Goal: Information Seeking & Learning: Learn about a topic

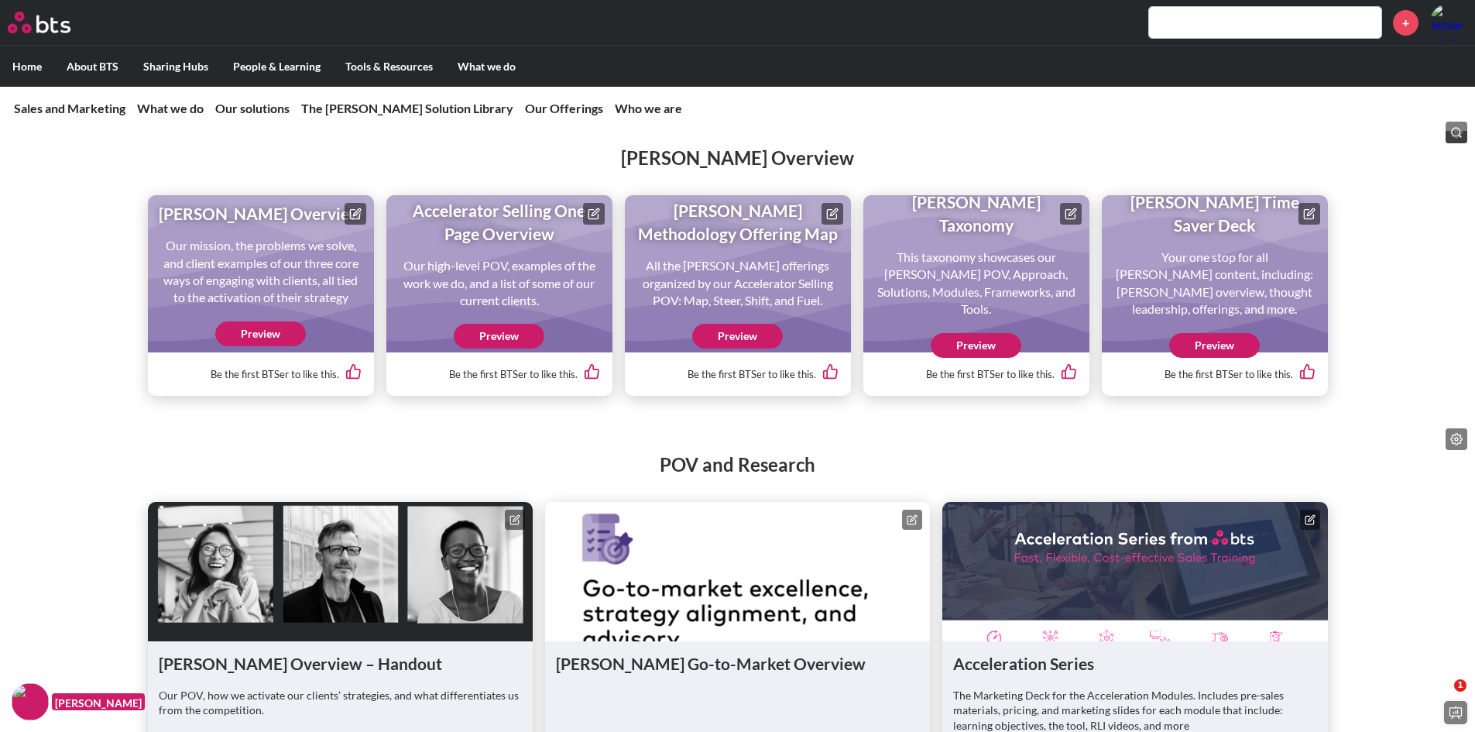
scroll to position [1626, 0]
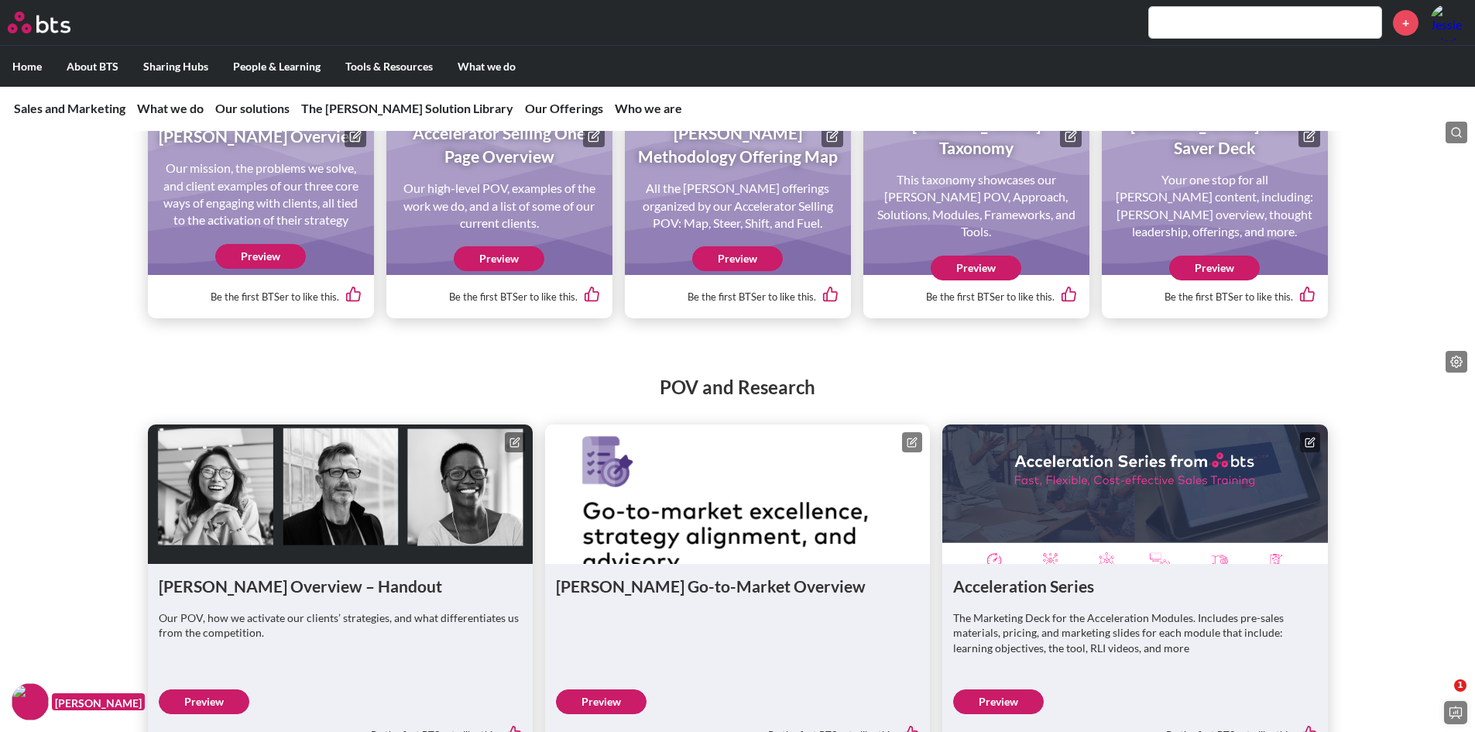
click at [1229, 280] on link "Preview" at bounding box center [1214, 268] width 91 height 25
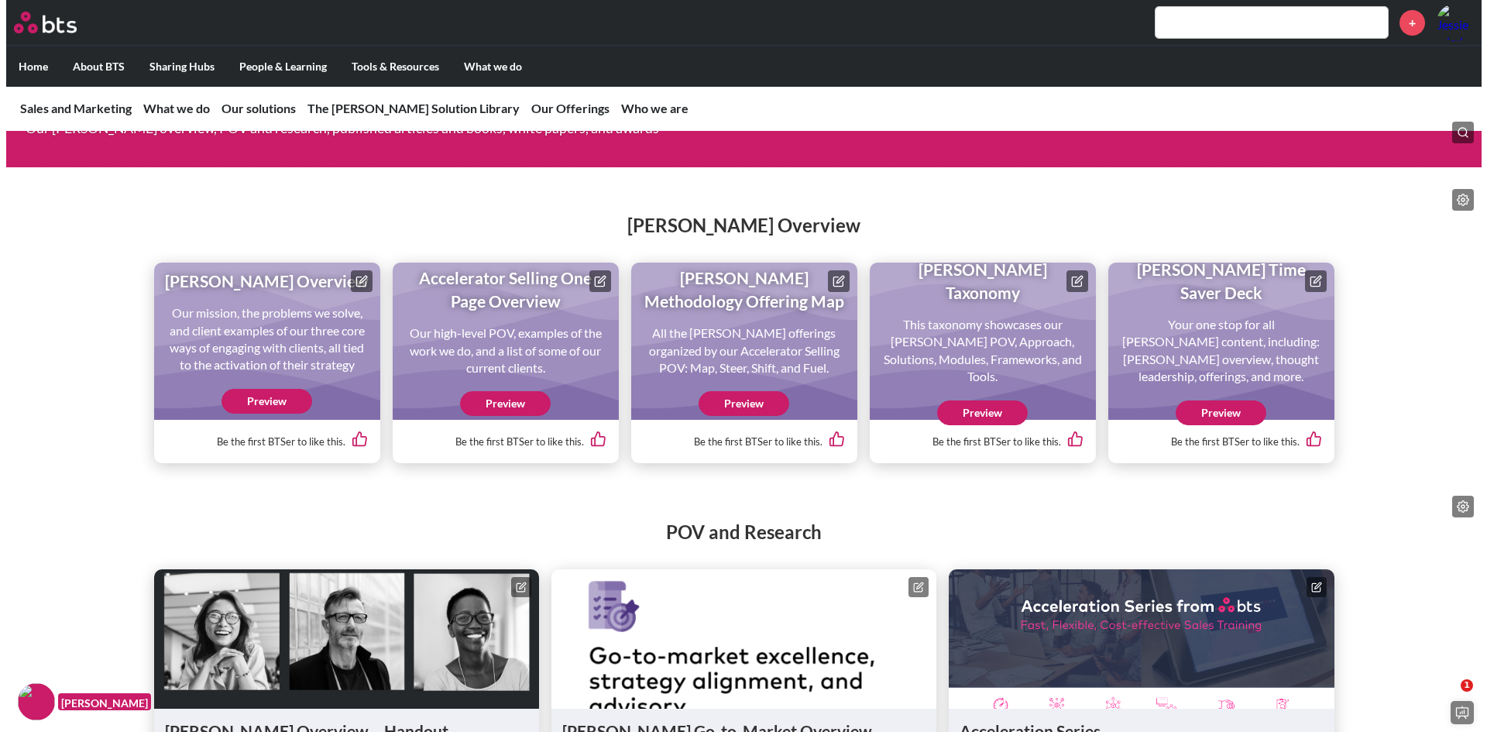
scroll to position [1471, 0]
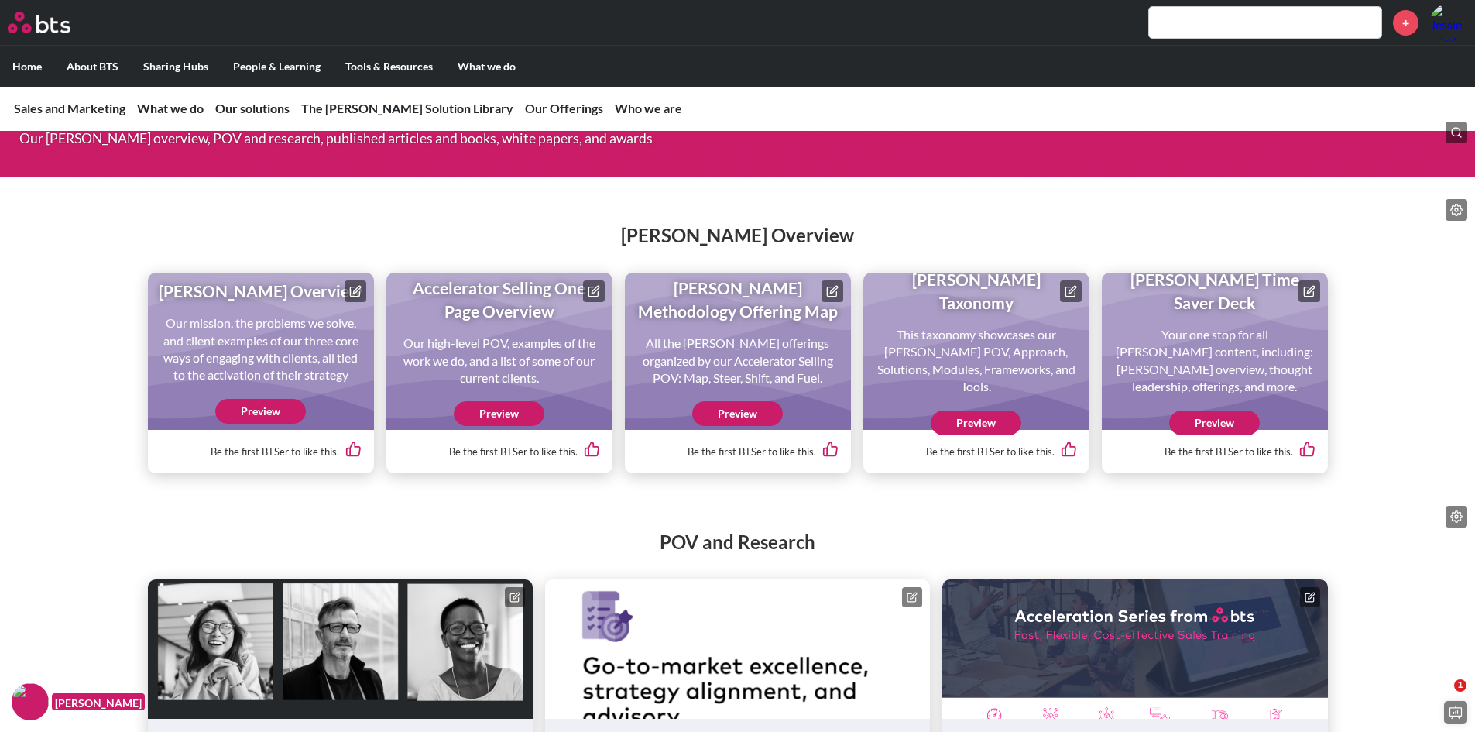
click at [483, 426] on link "Preview" at bounding box center [499, 413] width 91 height 25
click at [284, 424] on link "Preview" at bounding box center [260, 411] width 91 height 25
click at [591, 297] on icon at bounding box center [594, 291] width 12 height 12
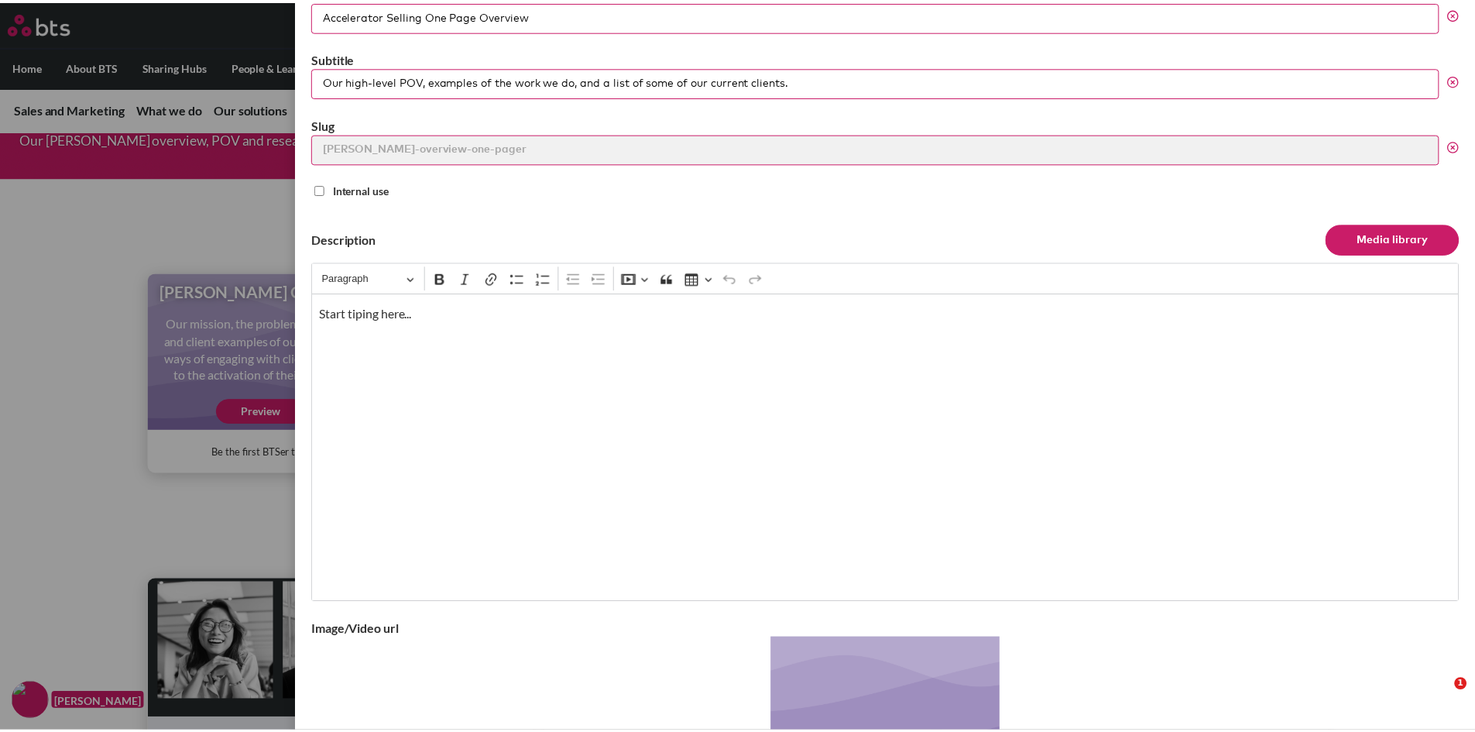
scroll to position [0, 0]
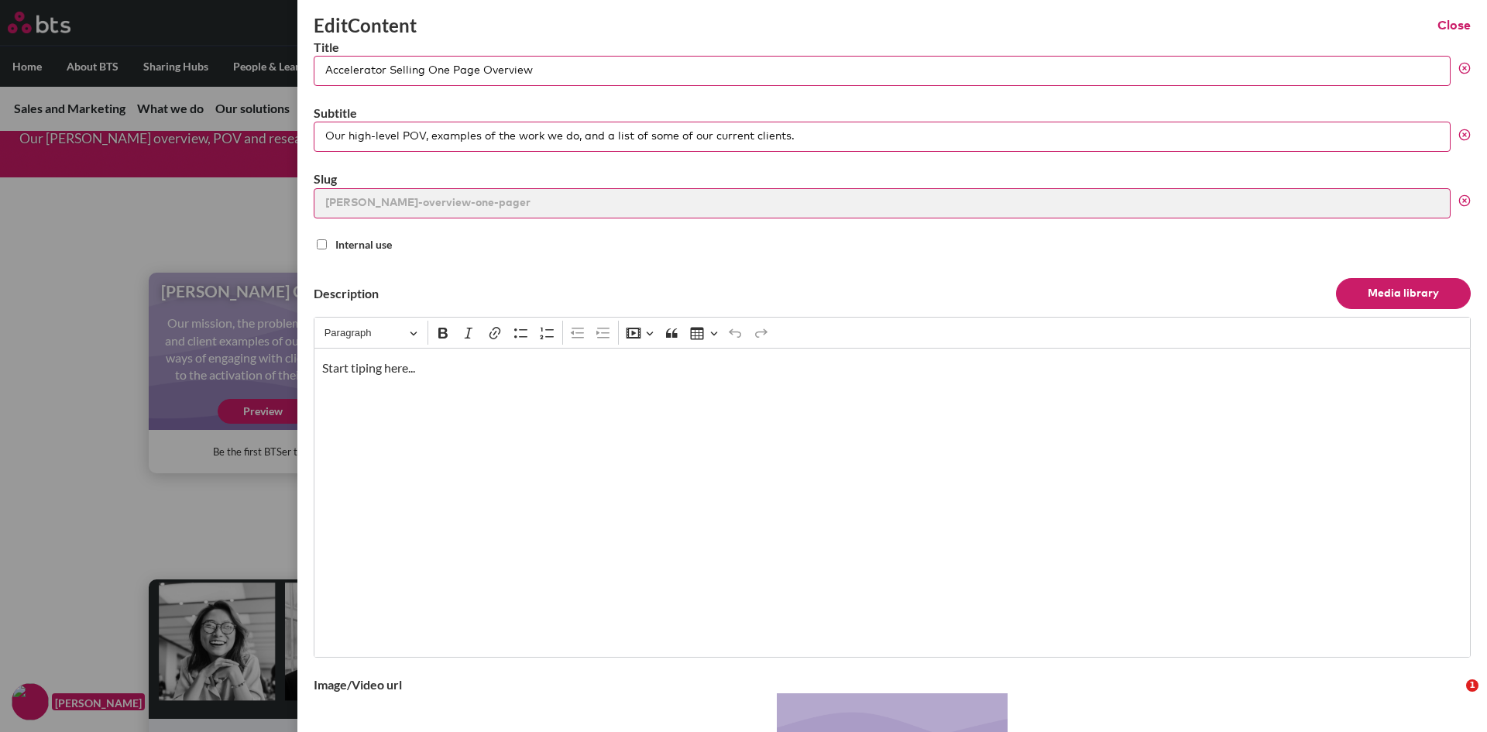
click at [1443, 25] on button "Close" at bounding box center [1453, 25] width 33 height 17
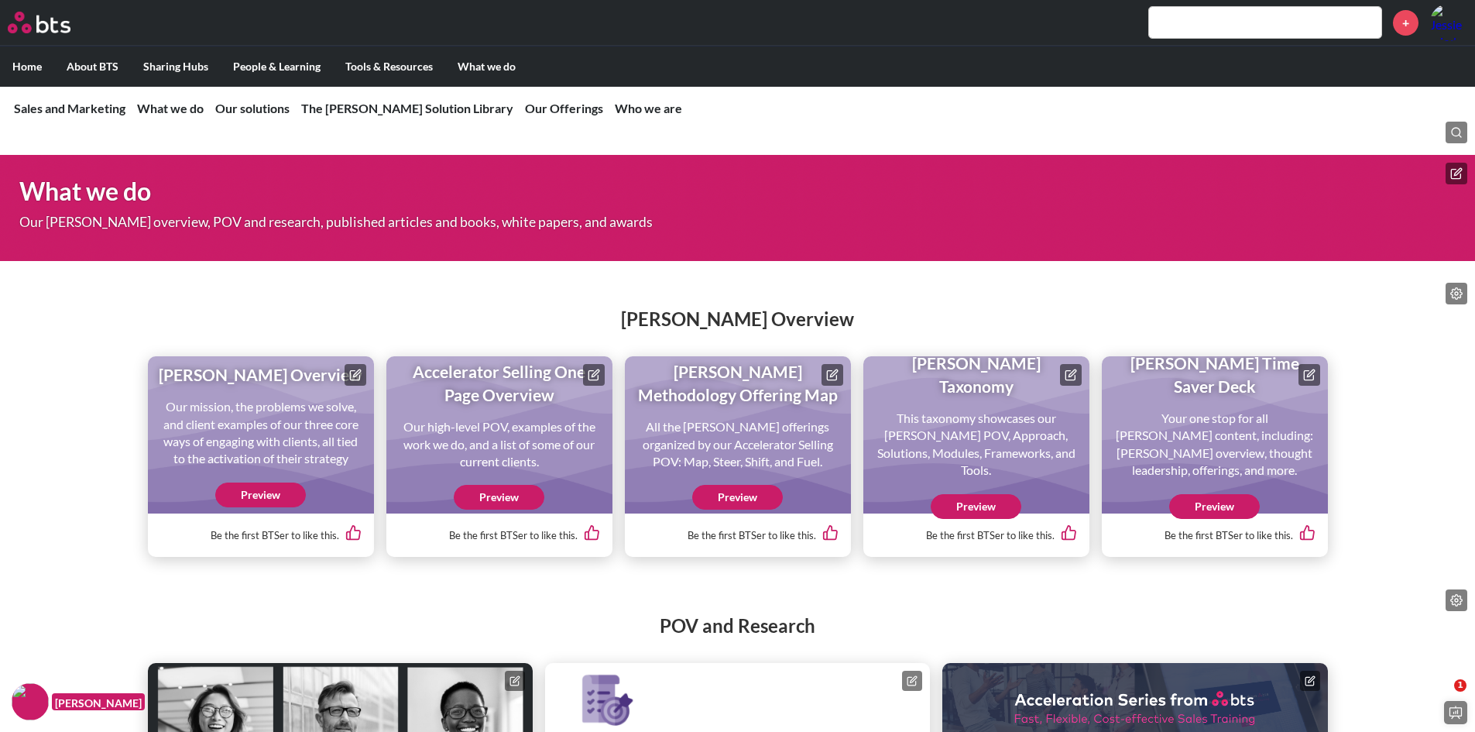
scroll to position [1239, 0]
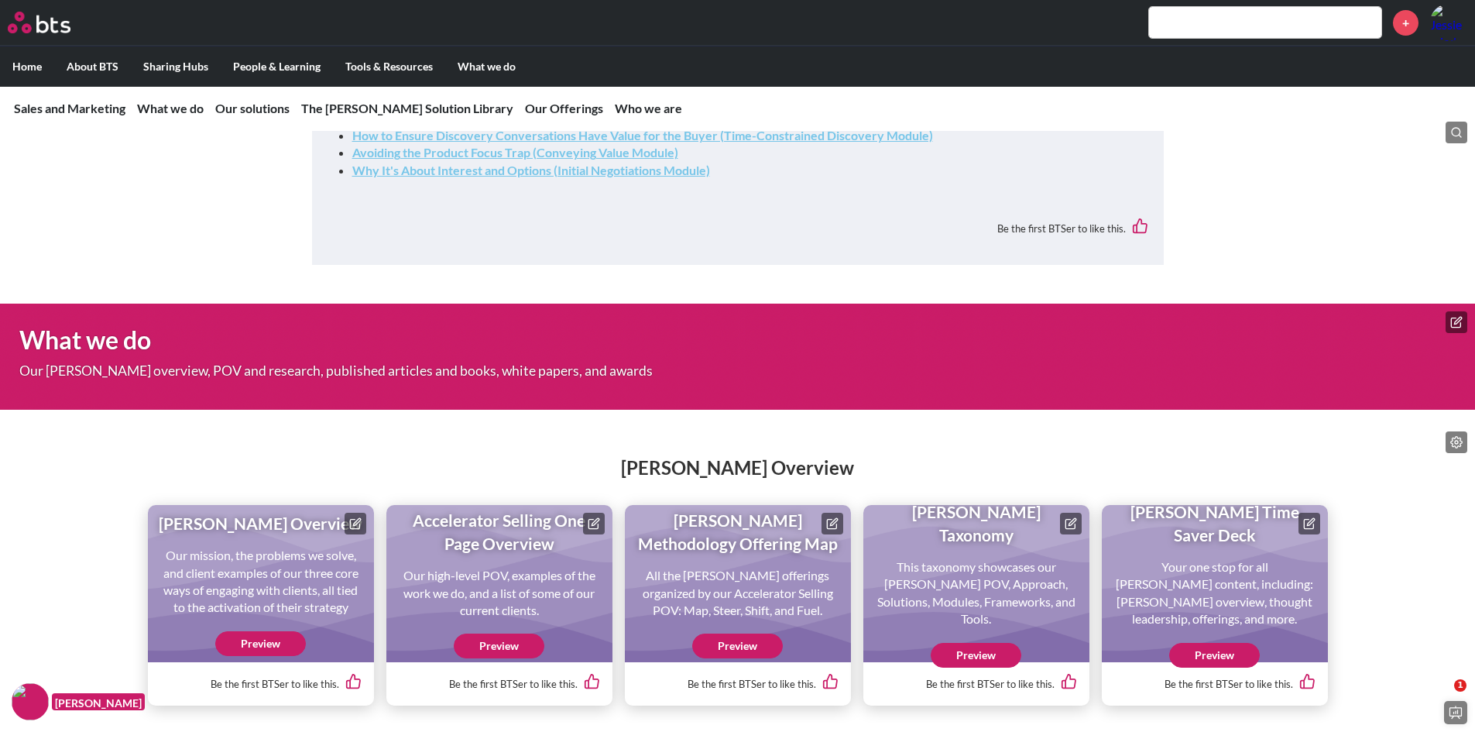
click at [25, 711] on img at bounding box center [30, 701] width 37 height 37
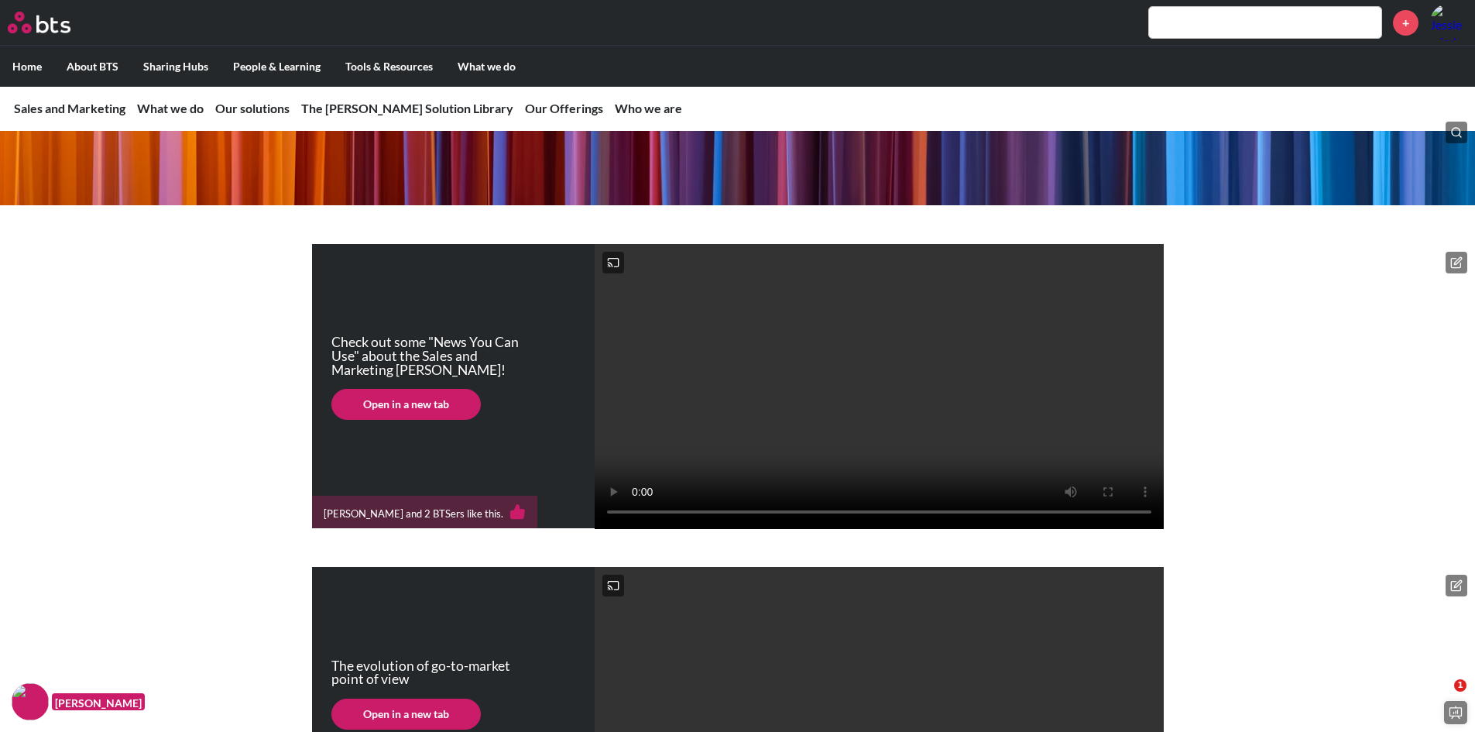
scroll to position [0, 0]
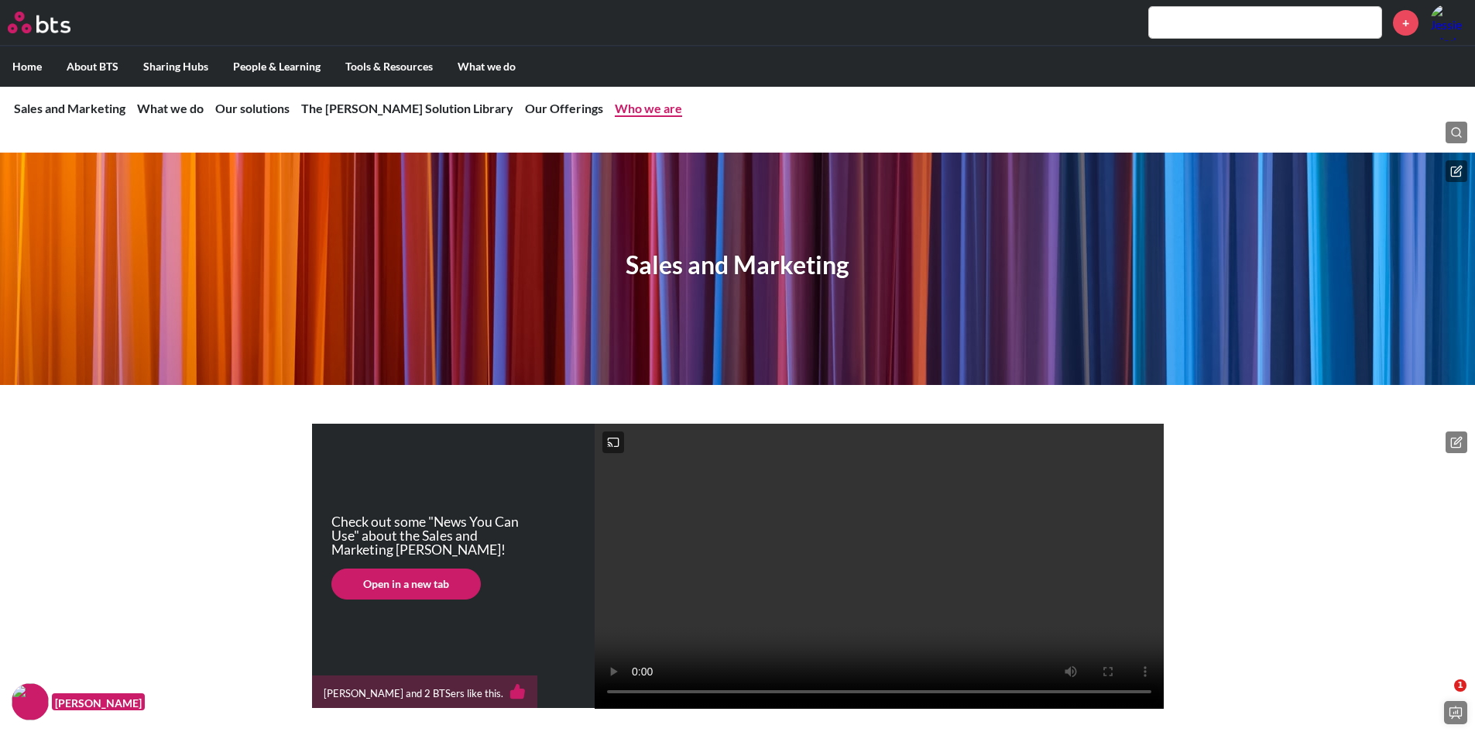
click at [615, 113] on link "Who we are" at bounding box center [648, 108] width 67 height 15
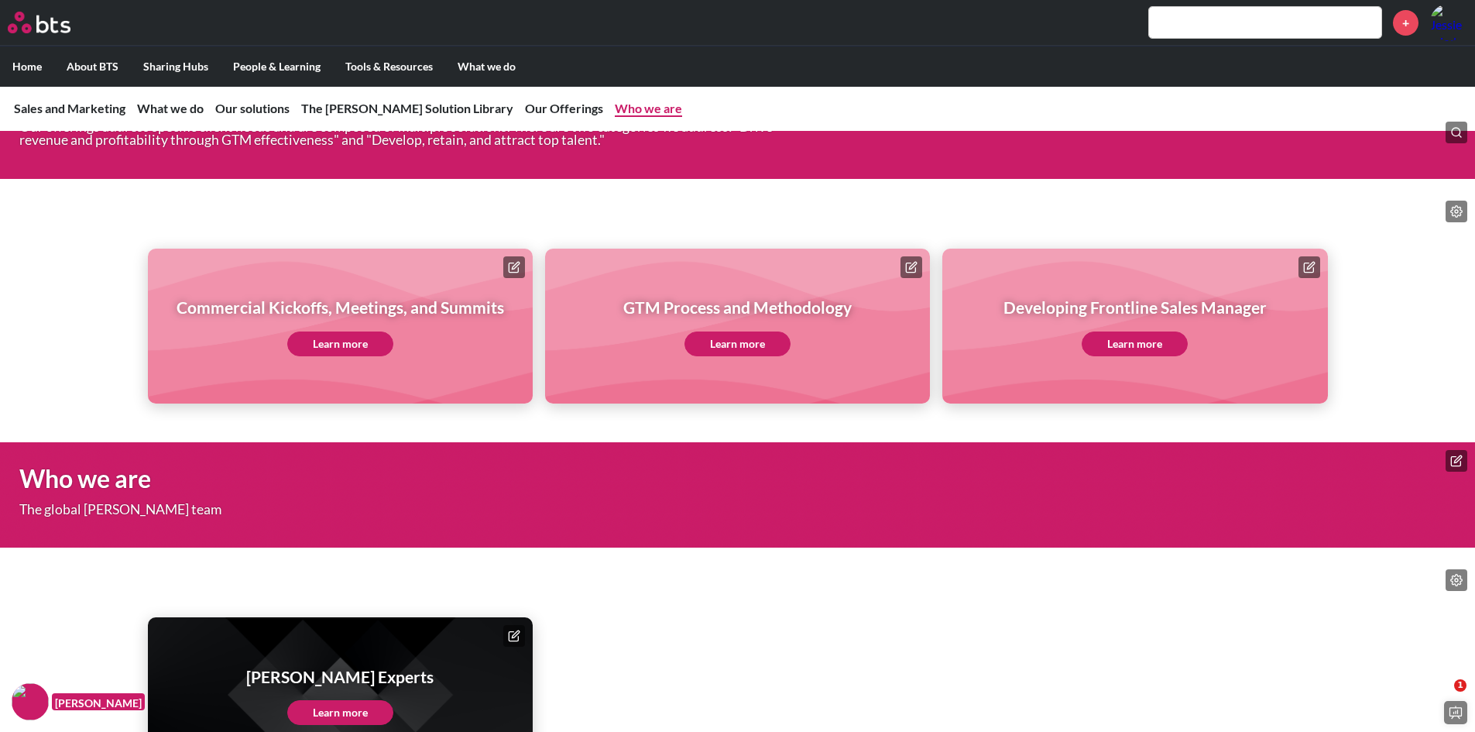
scroll to position [5069, 0]
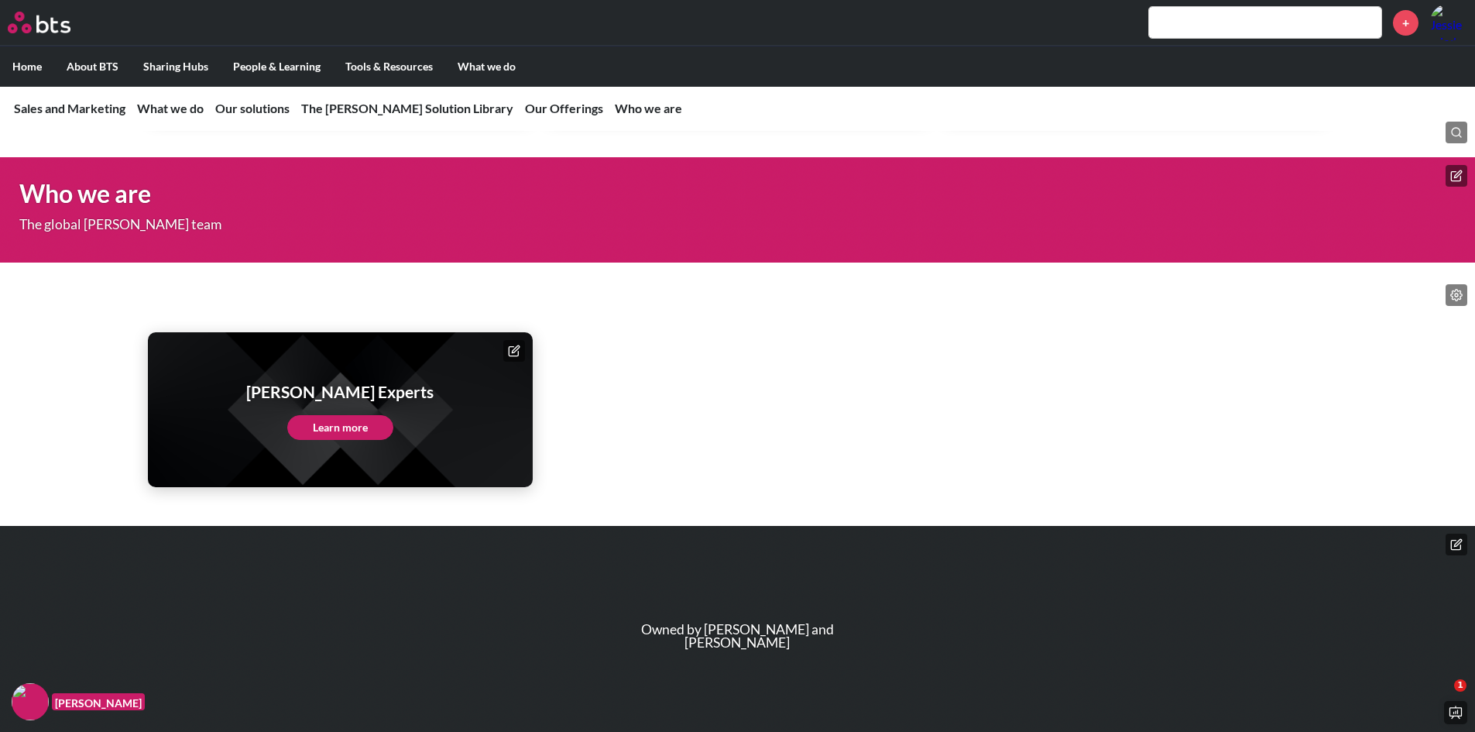
click at [329, 440] on link "Learn more" at bounding box center [340, 427] width 106 height 25
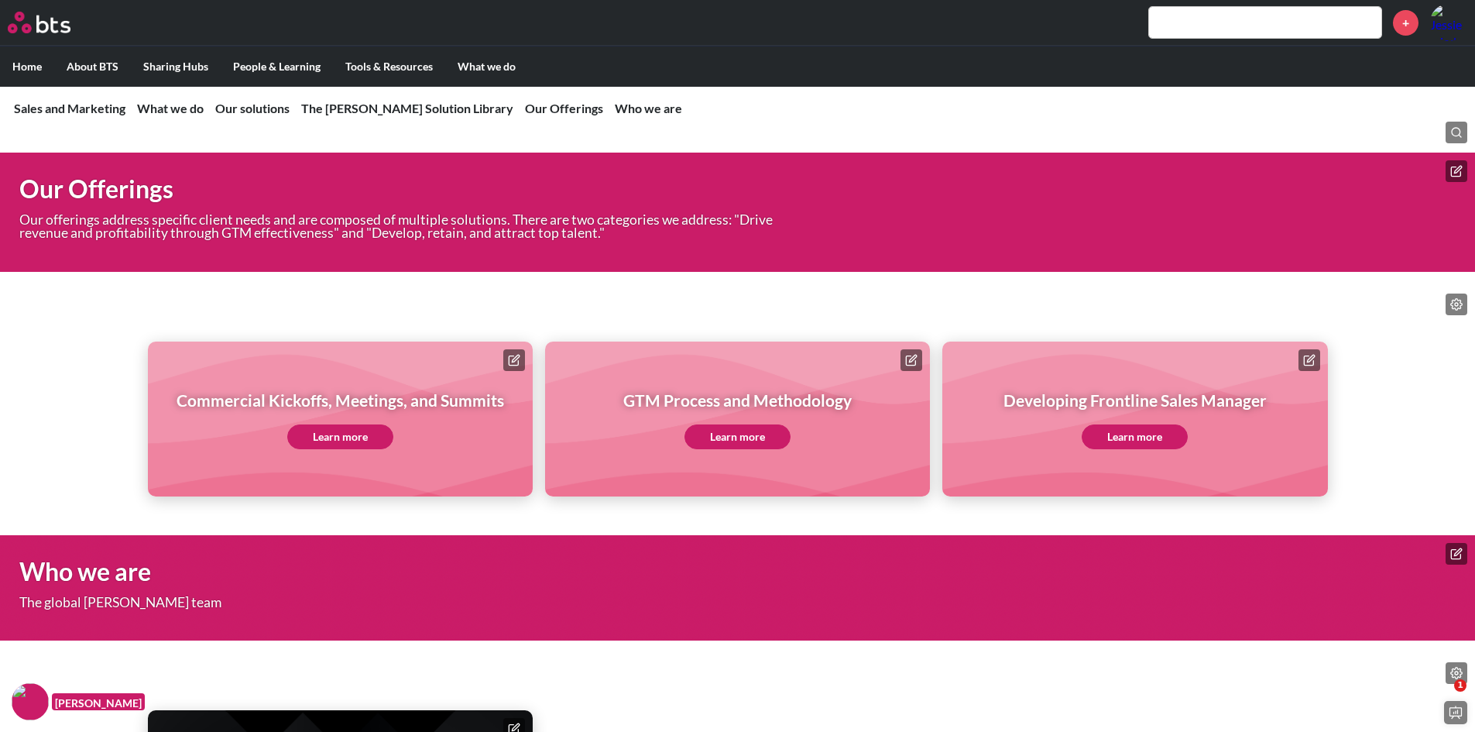
scroll to position [4527, 0]
